Goal: Transaction & Acquisition: Purchase product/service

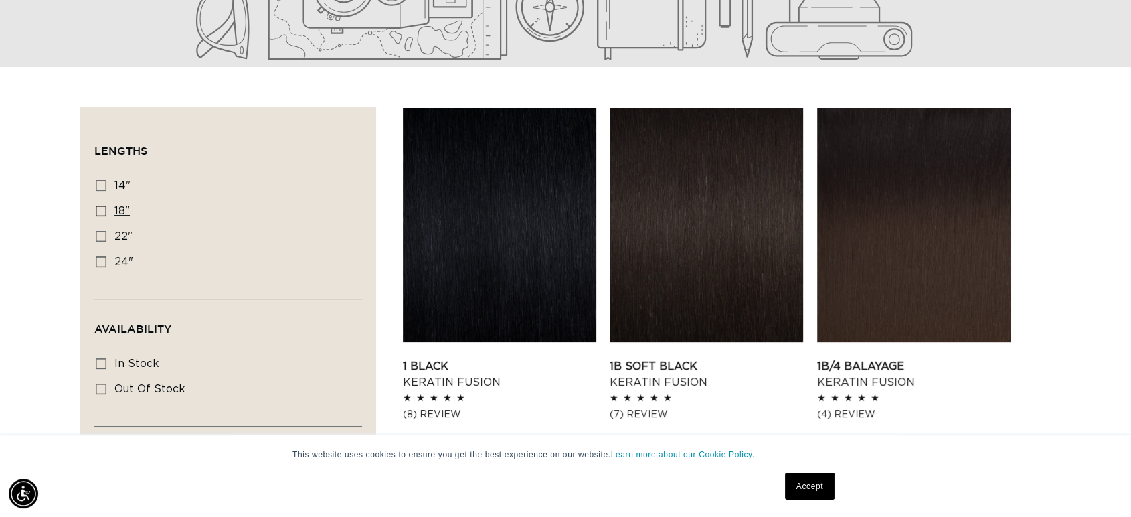
scroll to position [0, 1035]
click at [128, 213] on span "18"" at bounding box center [121, 210] width 15 height 11
click at [106, 213] on input "18" 18" (47 products)" at bounding box center [101, 210] width 11 height 11
checkbox input "true"
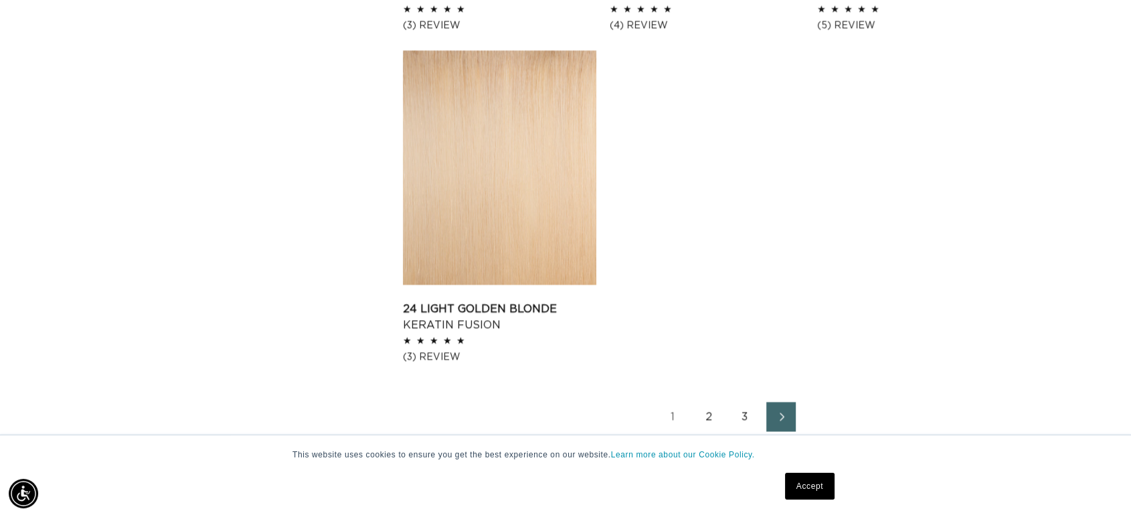
scroll to position [2379, 0]
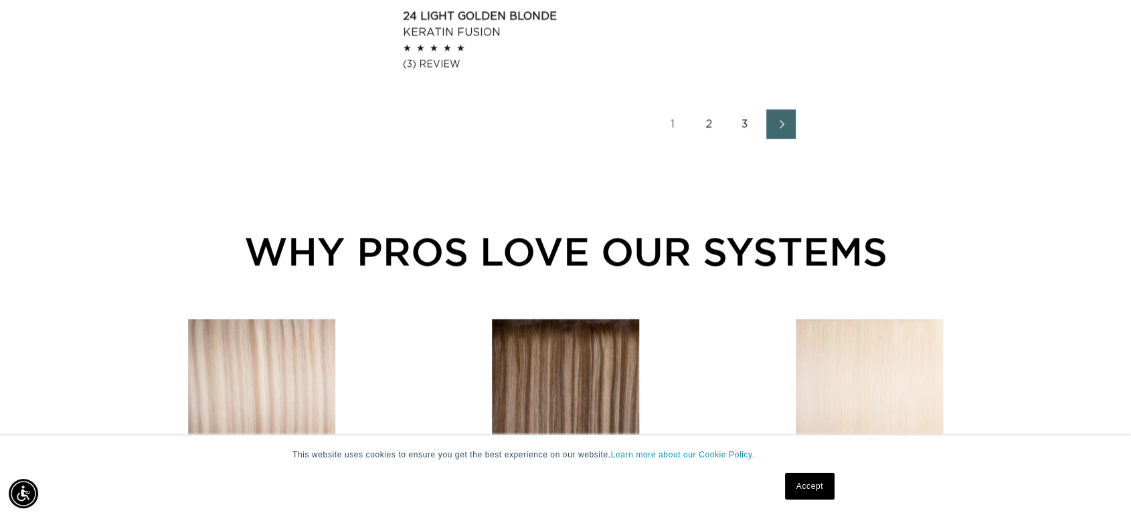
click at [713, 128] on link "2" at bounding box center [708, 123] width 29 height 29
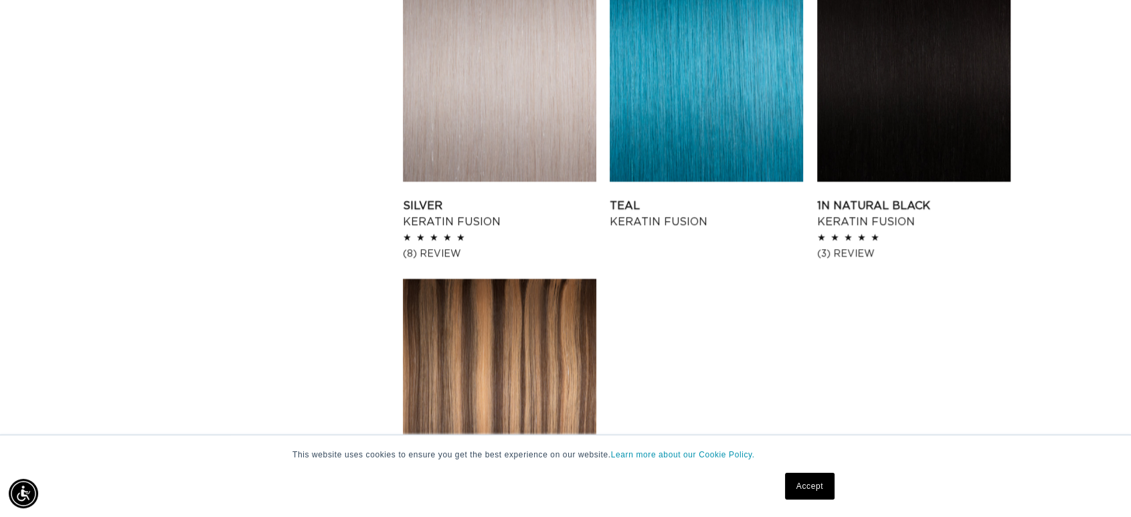
scroll to position [2156, 0]
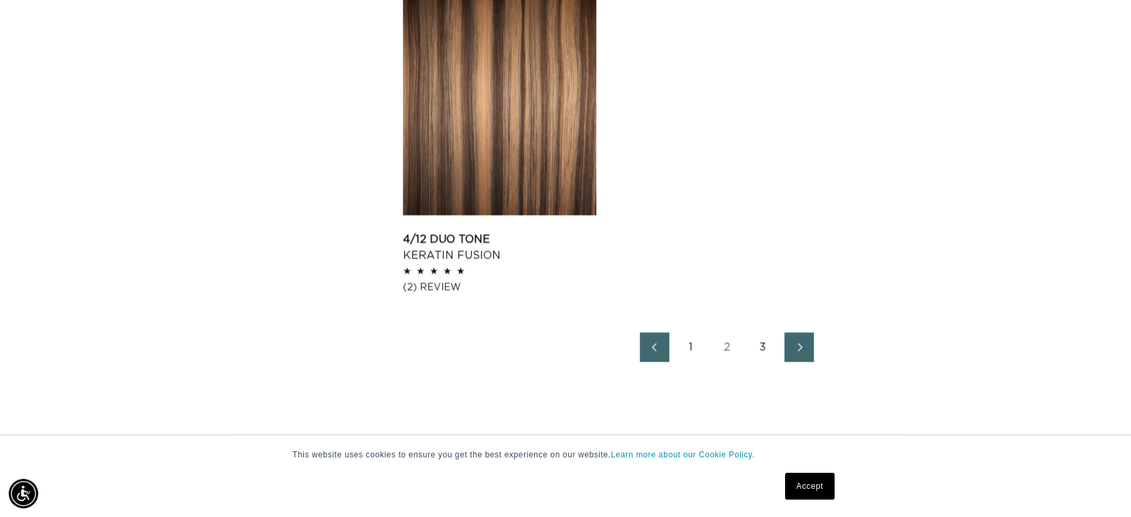
click at [762, 351] on link "3" at bounding box center [762, 346] width 29 height 29
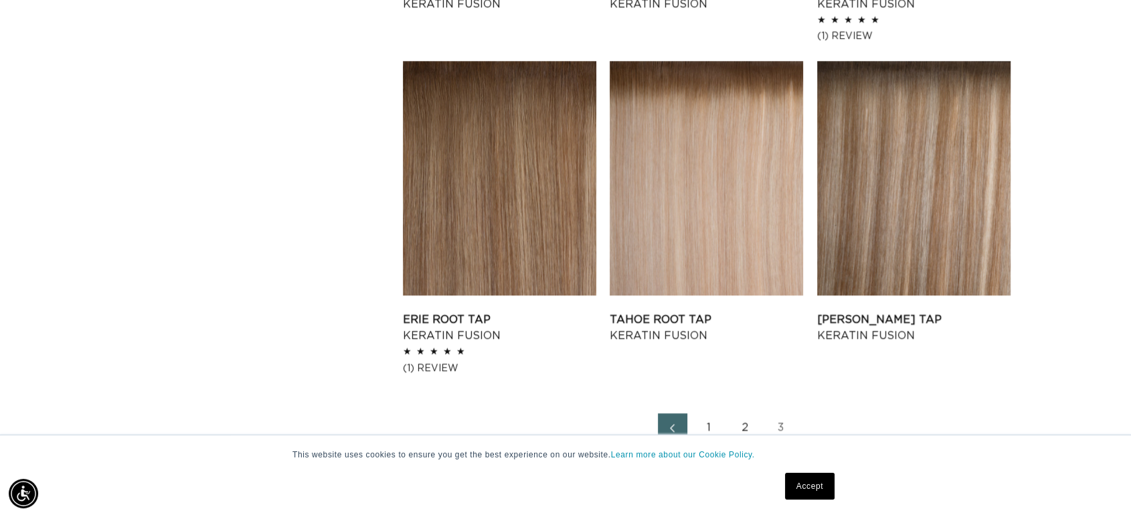
scroll to position [0, 1035]
